Goal: Task Accomplishment & Management: Use online tool/utility

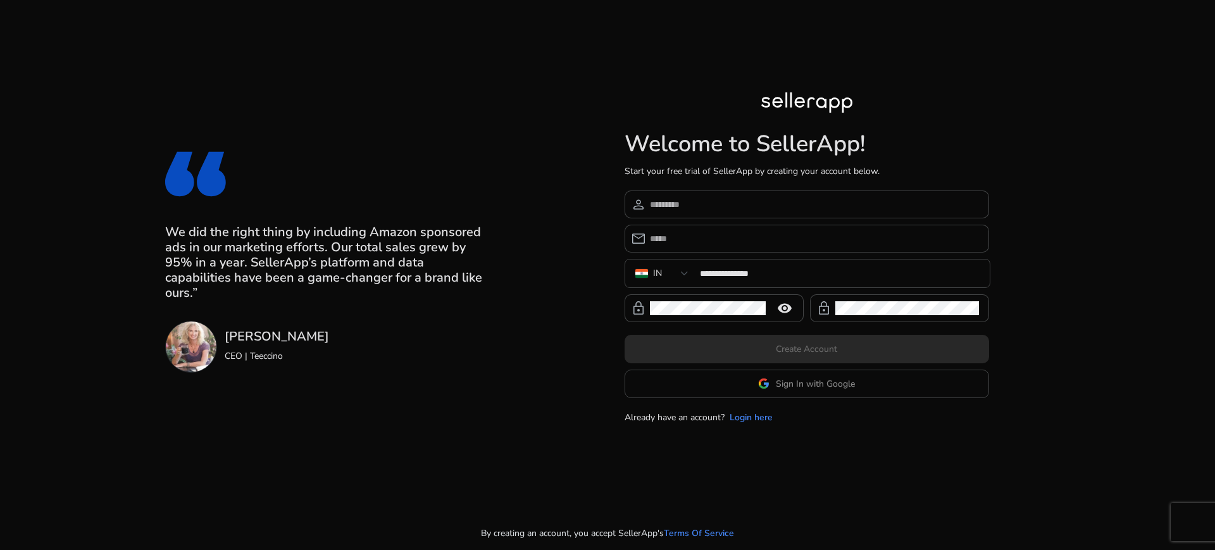
click at [746, 393] on app-google-signin "Sign In with Google" at bounding box center [806, 383] width 364 height 28
click at [789, 374] on span at bounding box center [806, 383] width 363 height 30
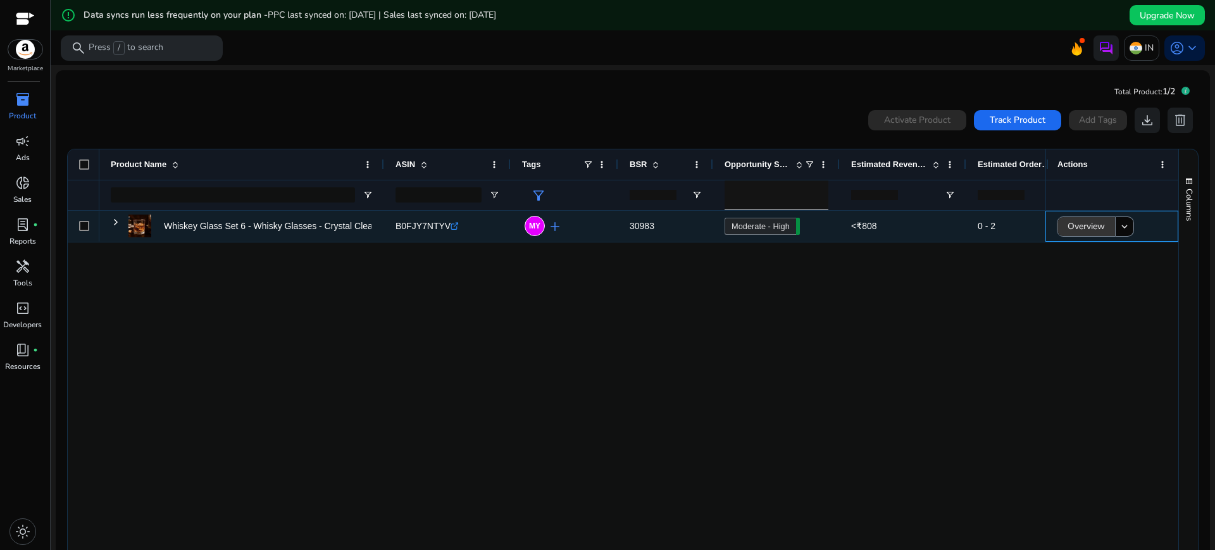
click at [1077, 228] on span "Overview" at bounding box center [1085, 226] width 37 height 26
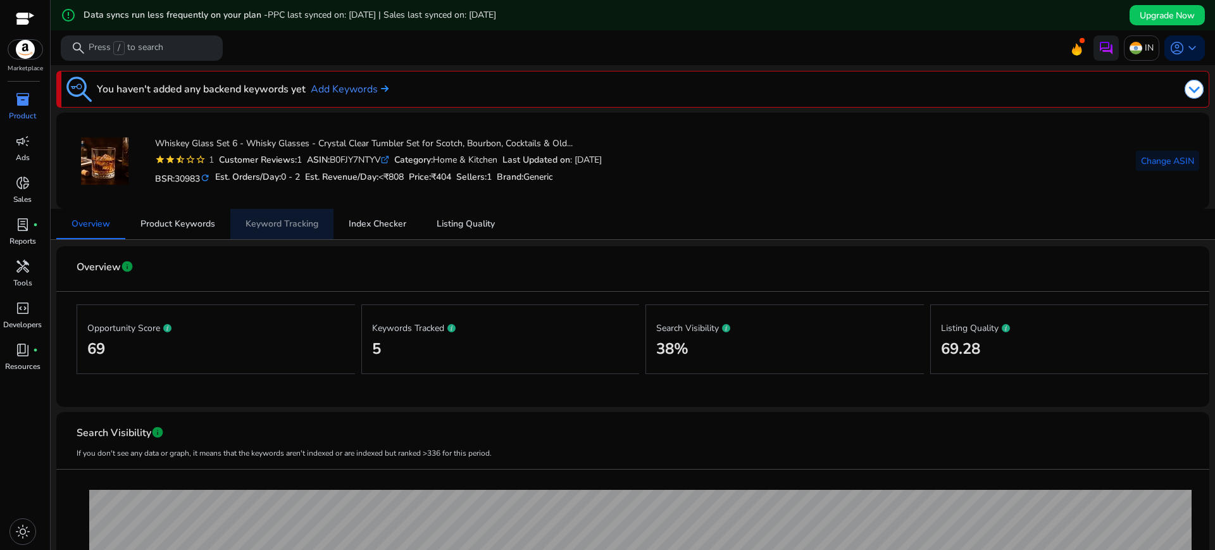
click at [310, 230] on span "Keyword Tracking" at bounding box center [281, 224] width 73 height 30
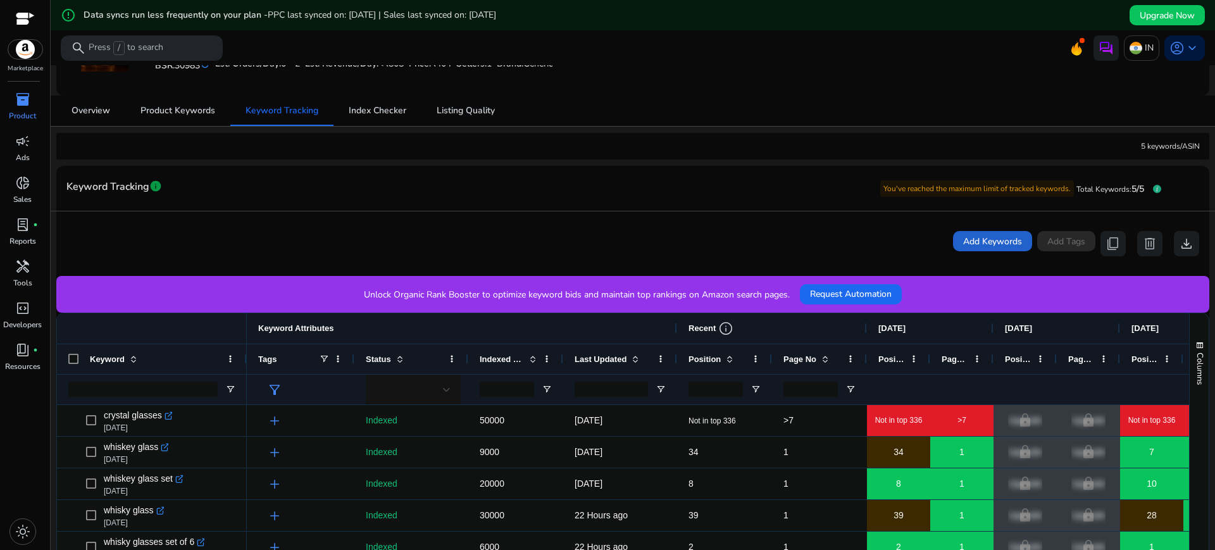
click at [965, 240] on span "Add Keywords" at bounding box center [992, 241] width 59 height 13
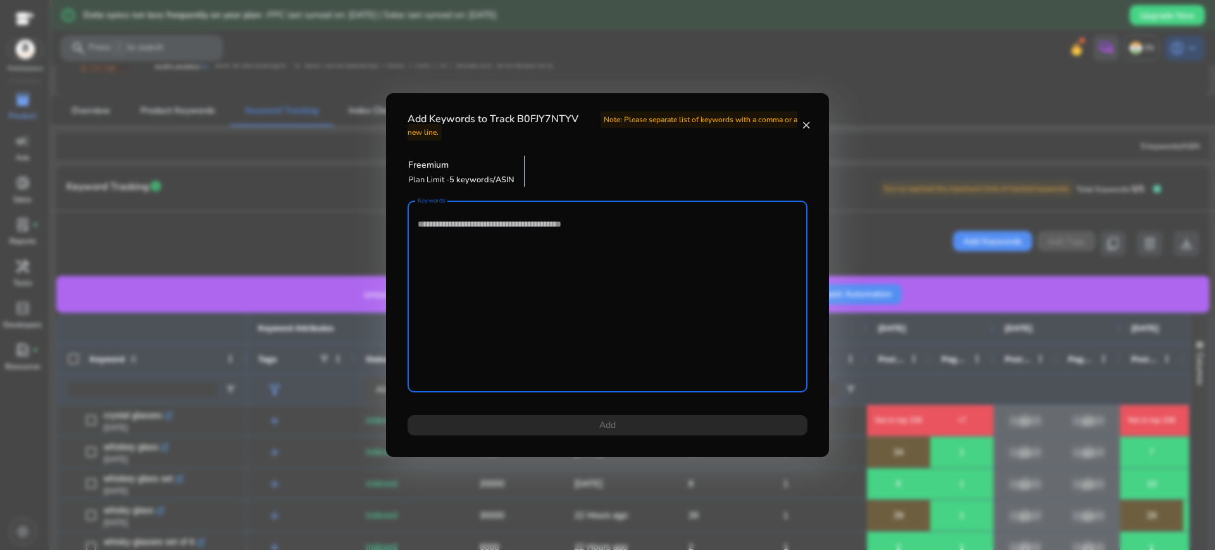
click at [675, 257] on textarea "Keywords" at bounding box center [608, 296] width 380 height 179
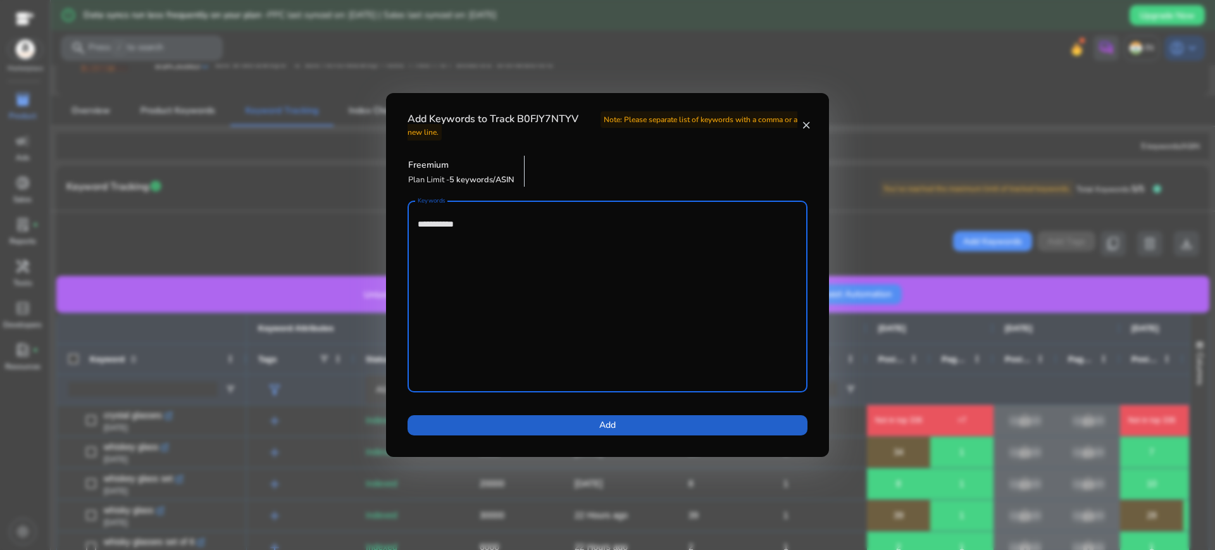
type textarea "**********"
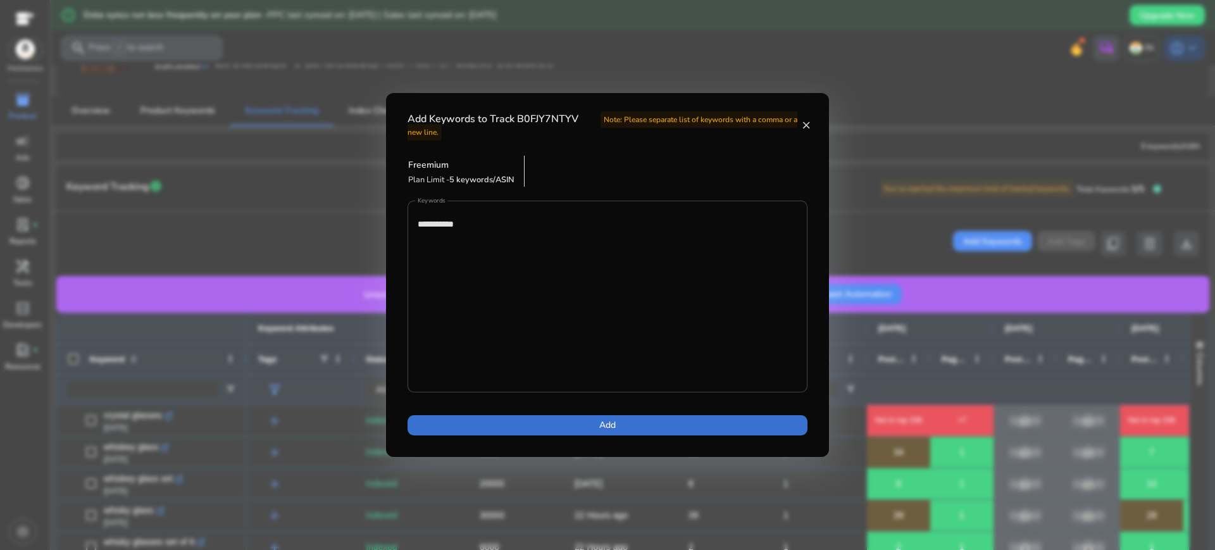
click at [613, 424] on span "Add" at bounding box center [607, 424] width 16 height 13
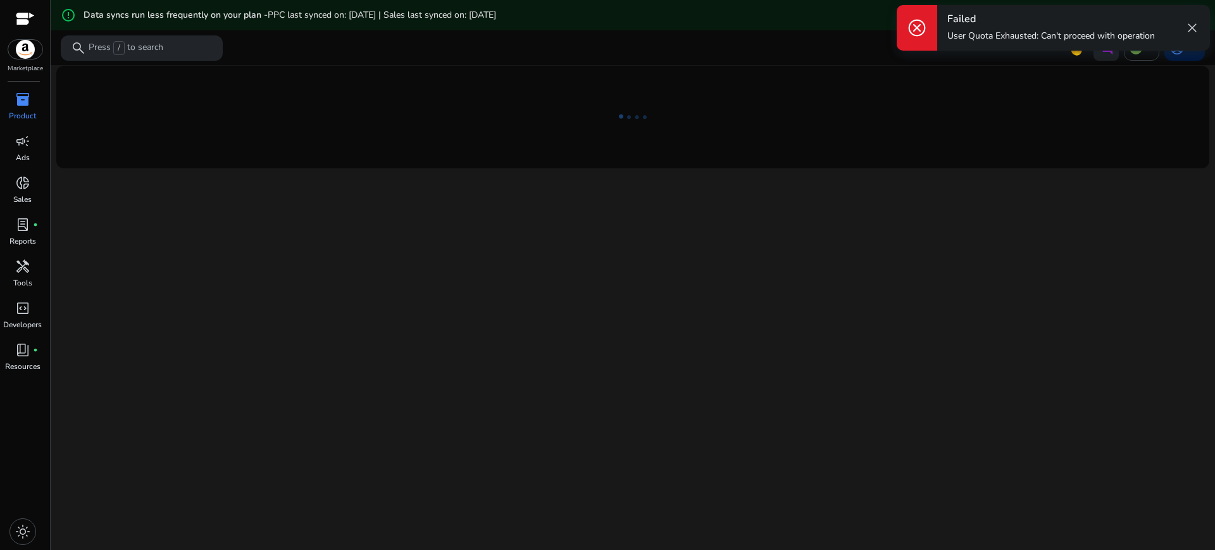
click at [807, 240] on div "We are getting things ready for you..." at bounding box center [633, 322] width 1154 height 515
